Goal: Information Seeking & Learning: Find specific fact

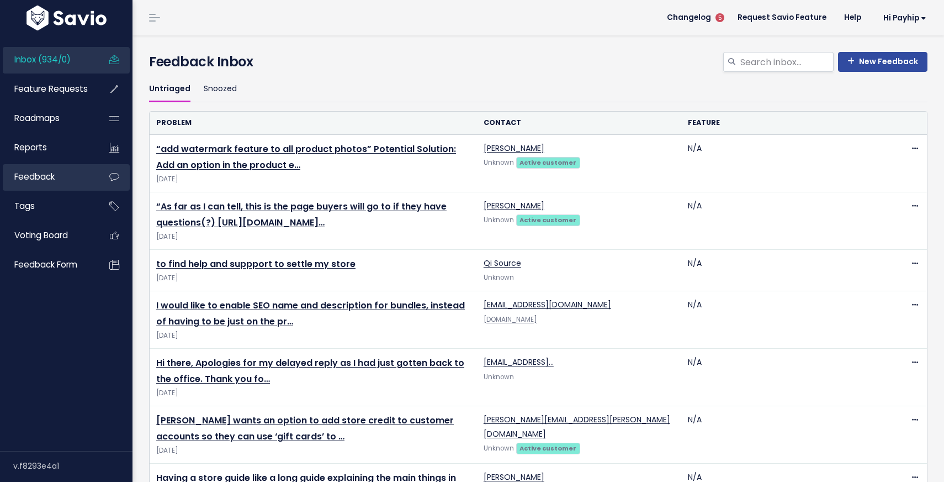
click at [47, 178] on span "Feedback" at bounding box center [34, 177] width 40 height 12
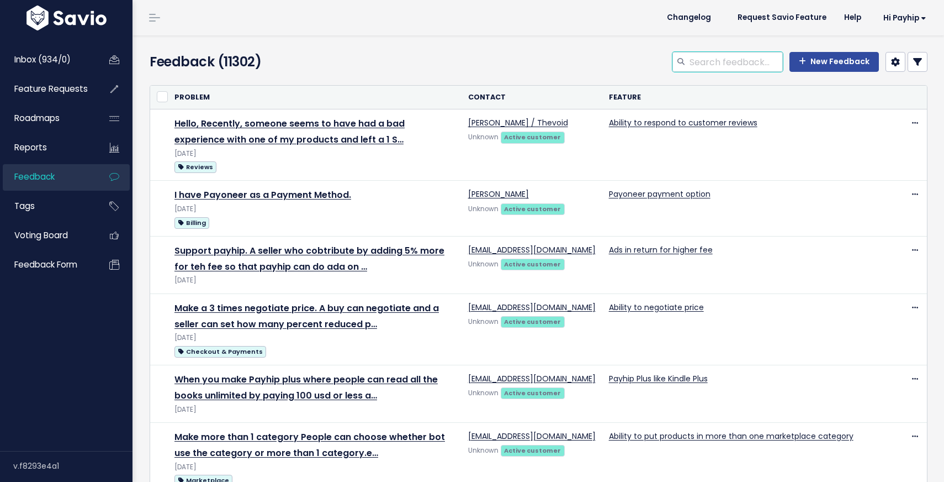
click at [749, 66] on input "search" at bounding box center [736, 62] width 94 height 20
type input "infinite scroll"
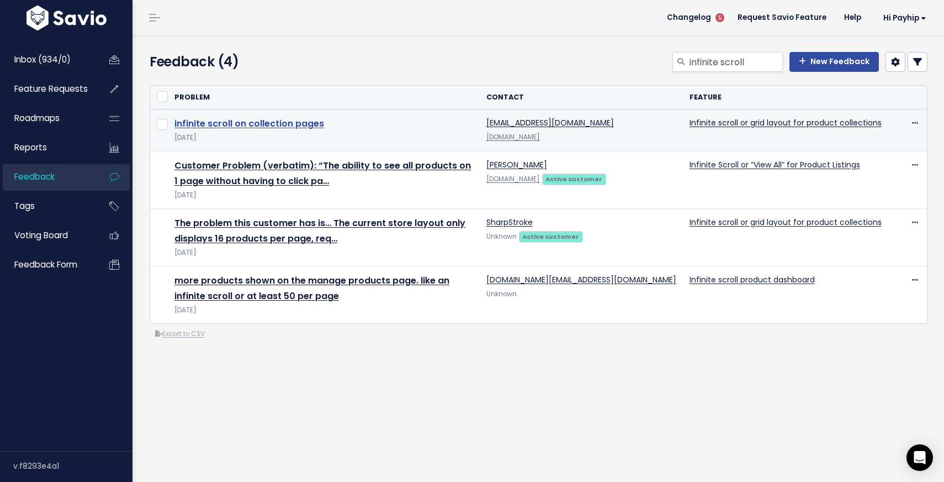
click at [271, 126] on link "infinite scroll on collection pages" at bounding box center [250, 123] width 150 height 13
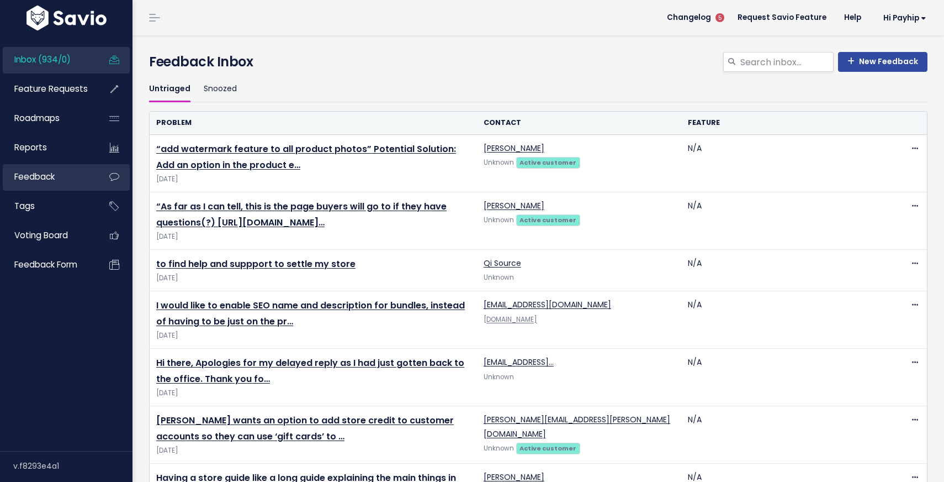
click at [50, 182] on span "Feedback" at bounding box center [34, 177] width 40 height 12
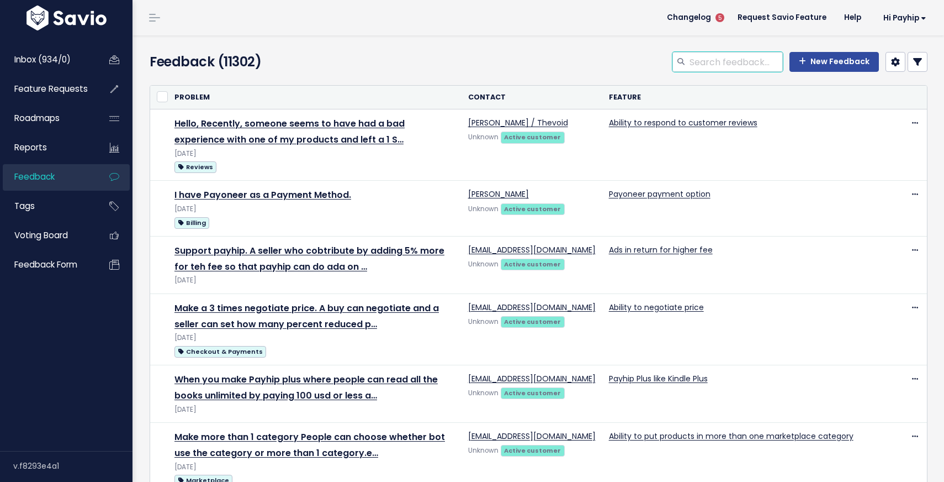
click at [758, 63] on input "search" at bounding box center [736, 62] width 94 height 20
type input "private pricing plan"
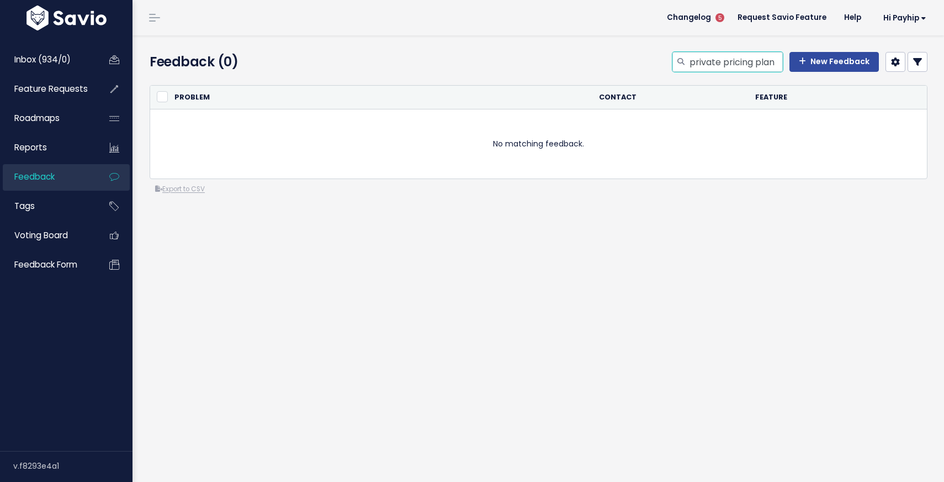
click at [746, 56] on input "private pricing plan" at bounding box center [736, 62] width 94 height 20
type input "paywall pricing"
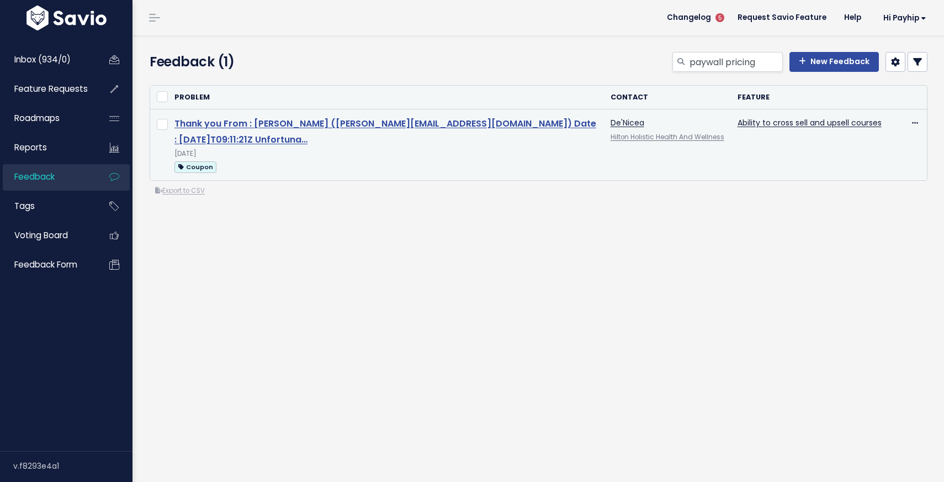
click at [424, 129] on link "Thank you From : [PERSON_NAME] ([PERSON_NAME][EMAIL_ADDRESS][DOMAIN_NAME]) Date…" at bounding box center [386, 131] width 422 height 29
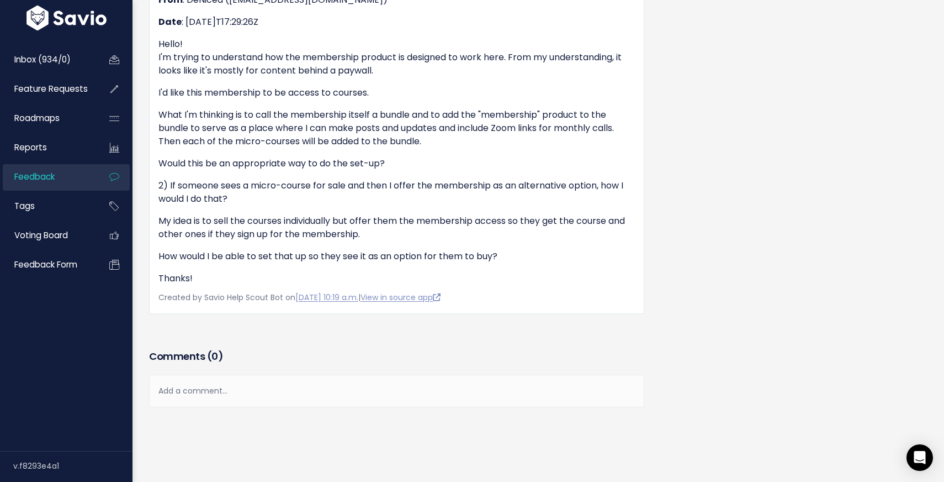
scroll to position [1159, 0]
